Goal: Complete application form

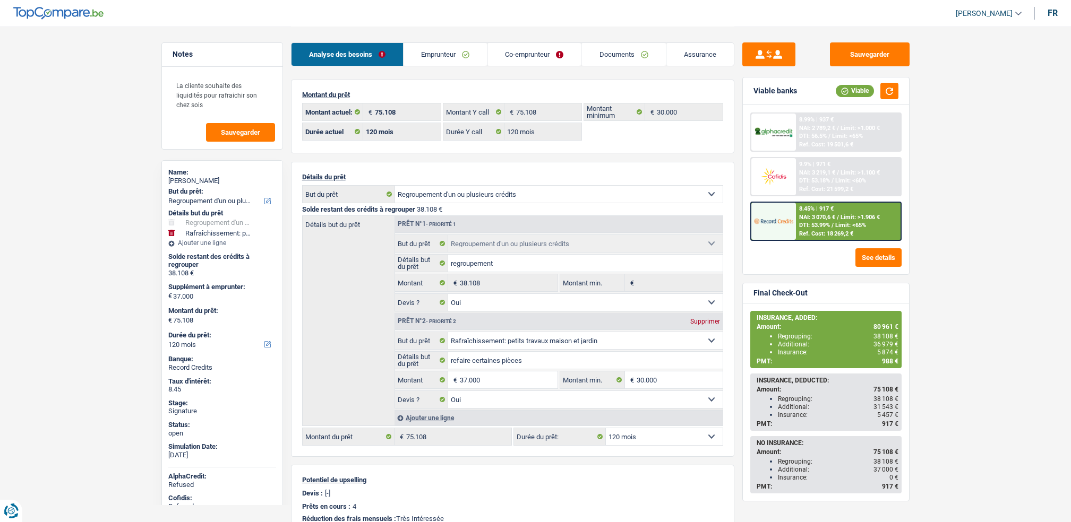
select select "refinancing"
select select "houseOrGarden"
select select "120"
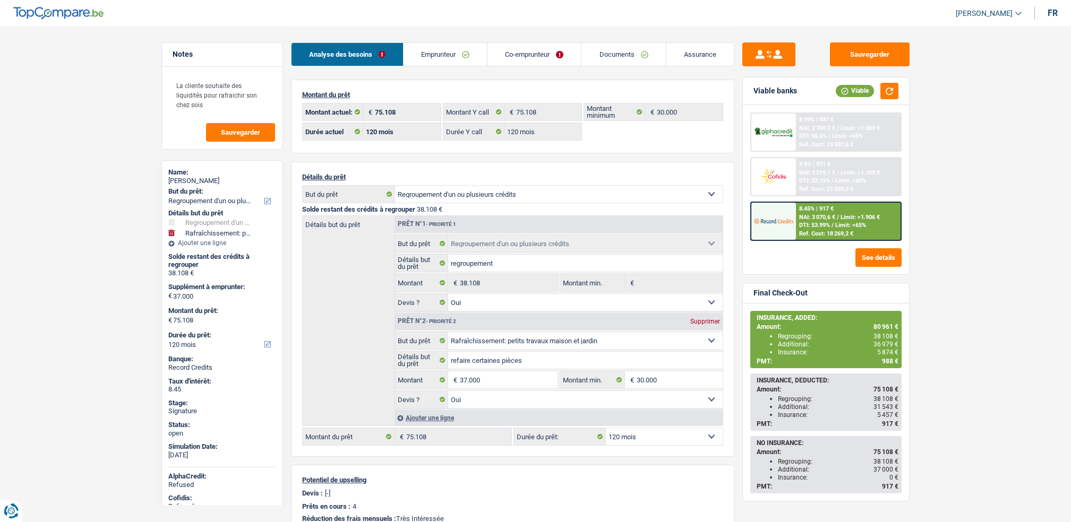
select select "120"
select select "refinancing"
select select "yes"
select select "houseOrGarden"
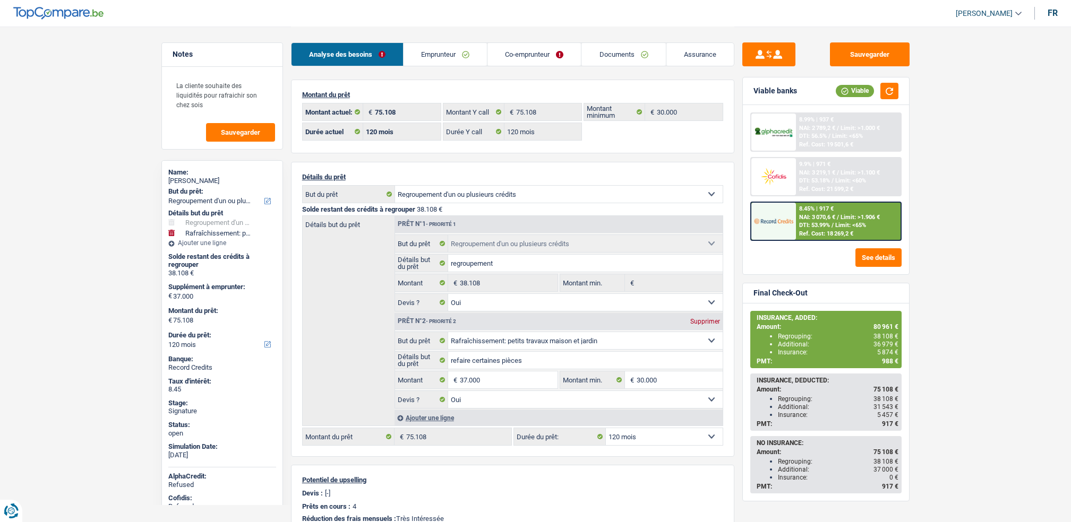
select select "yes"
select select "120"
select select "32"
select select "married"
click at [470, 56] on link "Emprunteur" at bounding box center [444, 54] width 83 height 23
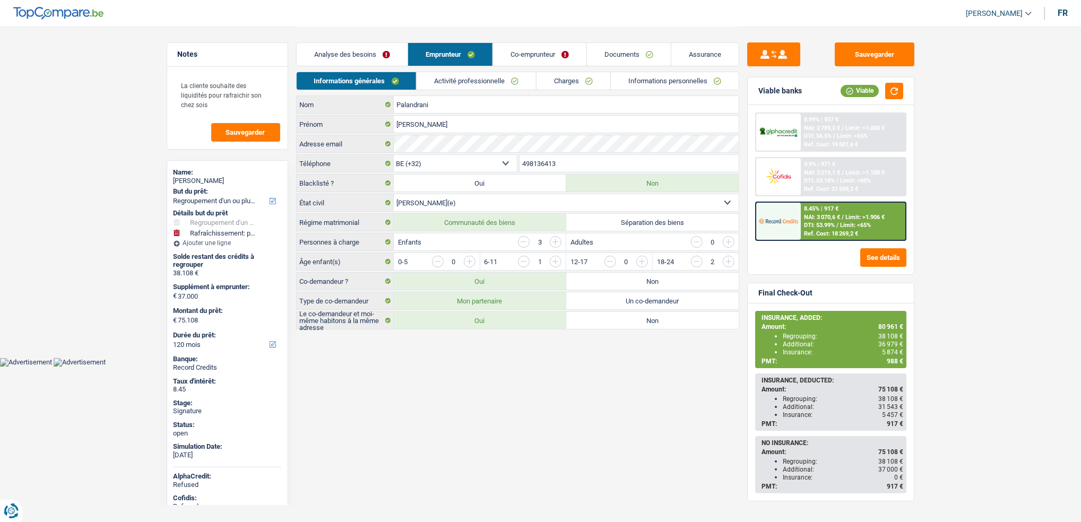
click at [480, 75] on link "Activité professionnelle" at bounding box center [476, 81] width 119 height 18
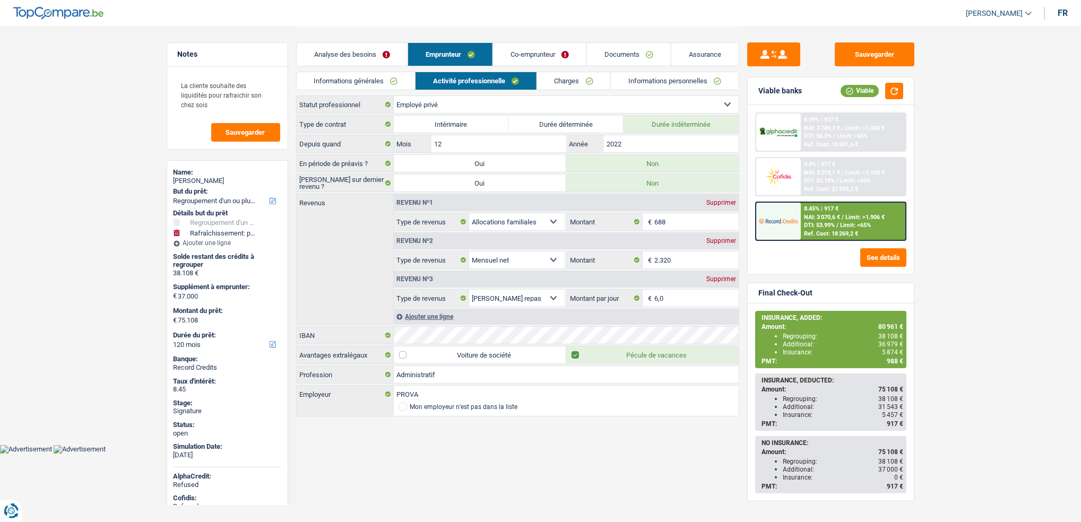
click at [540, 61] on link "Co-emprunteur" at bounding box center [539, 54] width 93 height 23
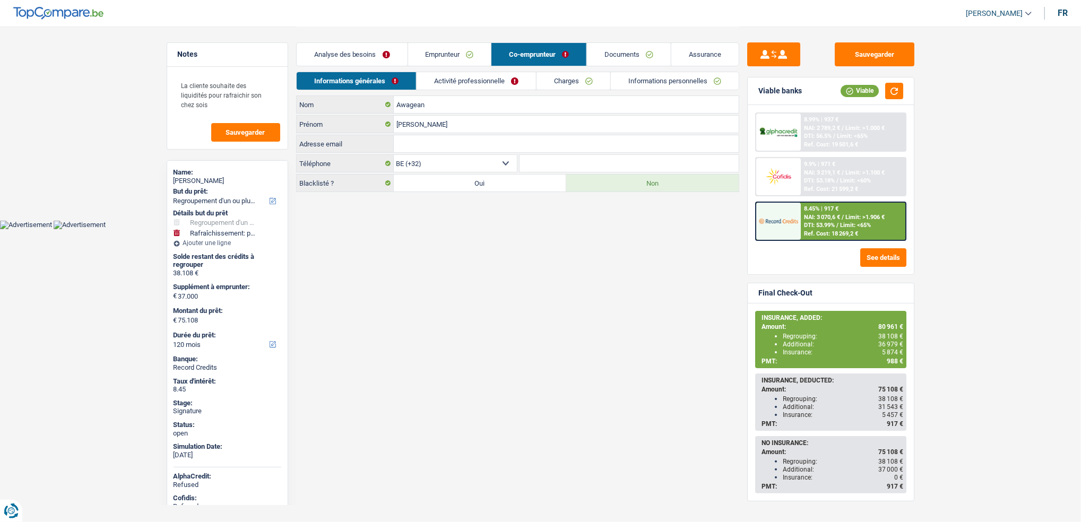
click at [481, 84] on link "Activité professionnelle" at bounding box center [476, 81] width 119 height 18
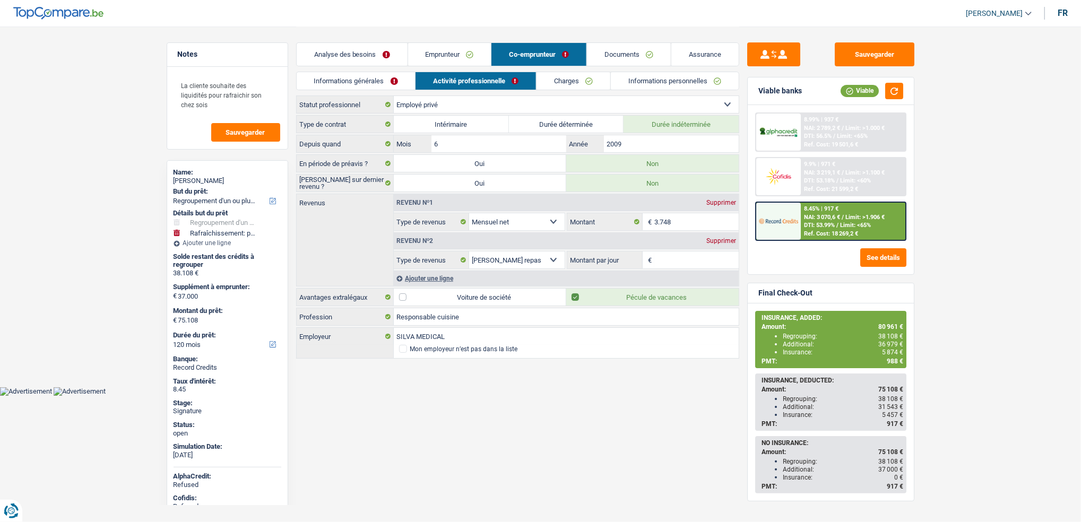
click at [461, 64] on link "Emprunteur" at bounding box center [449, 54] width 83 height 23
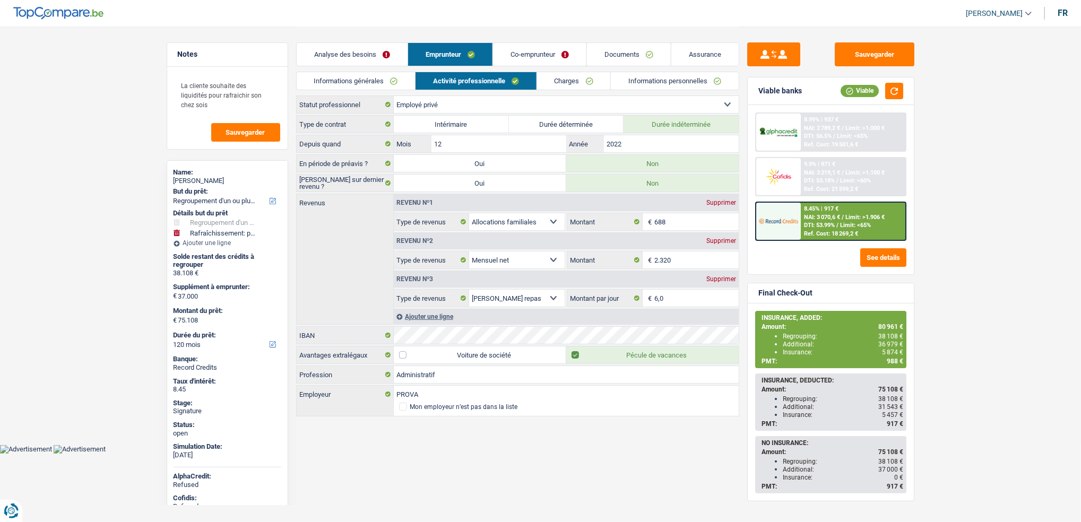
click at [532, 56] on link "Co-emprunteur" at bounding box center [539, 54] width 93 height 23
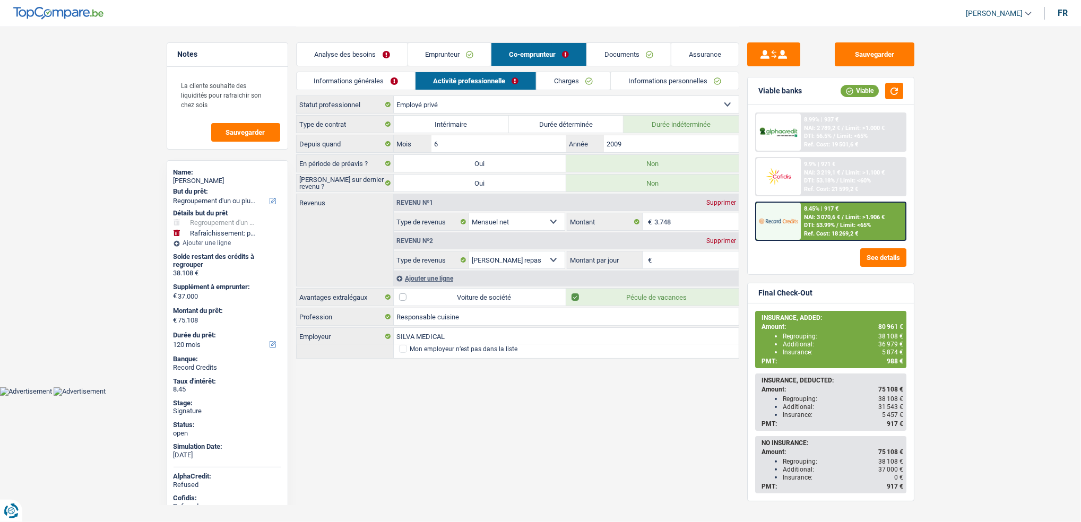
click at [496, 78] on link "Activité professionnelle" at bounding box center [476, 81] width 120 height 18
click at [434, 39] on div "Analyse des besoins Emprunteur Co-emprunteur Documents Assurance" at bounding box center [517, 49] width 443 height 45
click at [437, 47] on link "Emprunteur" at bounding box center [449, 54] width 83 height 23
